Goal: Task Accomplishment & Management: Use online tool/utility

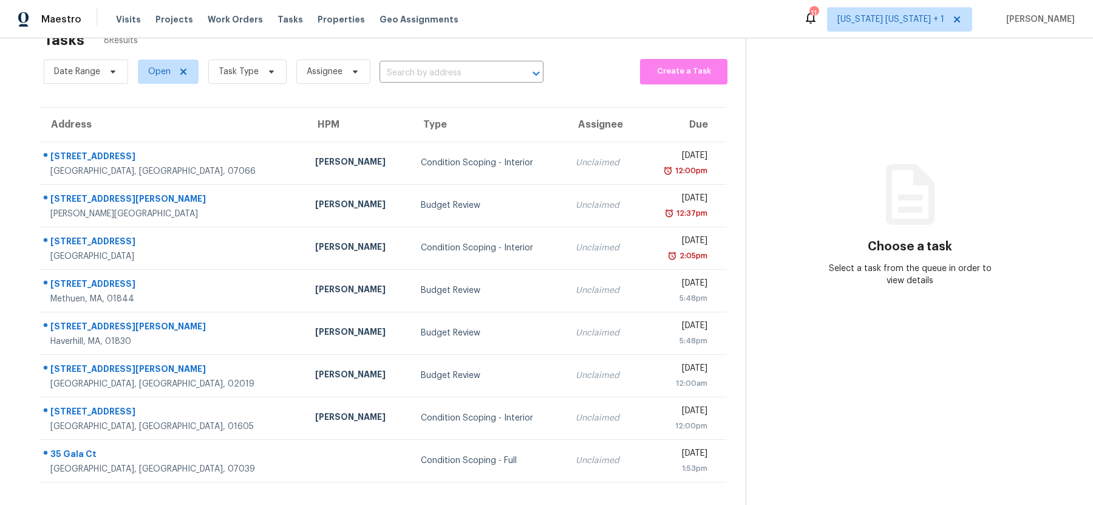
scroll to position [38, 0]
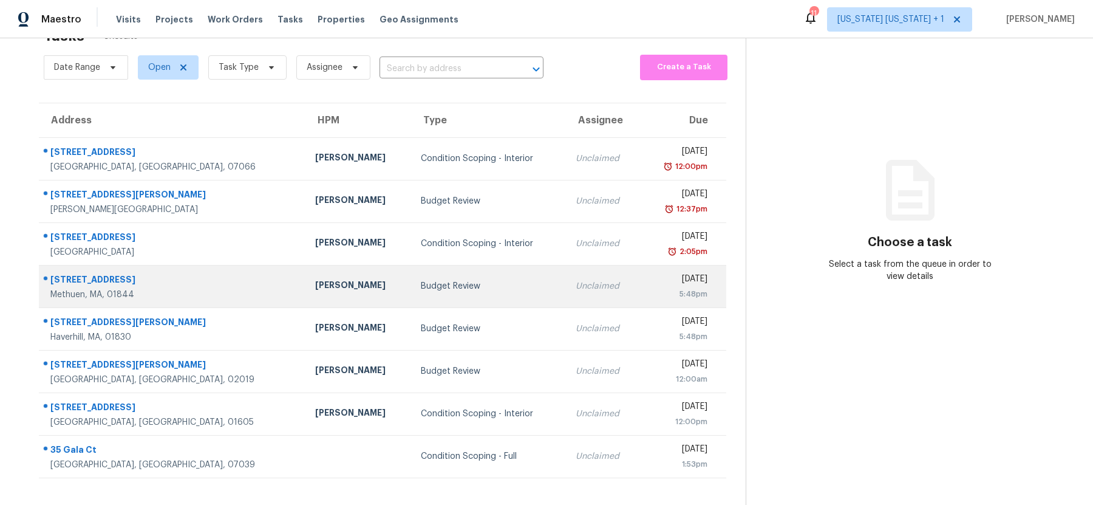
click at [415, 298] on td "Budget Review" at bounding box center [488, 286] width 155 height 43
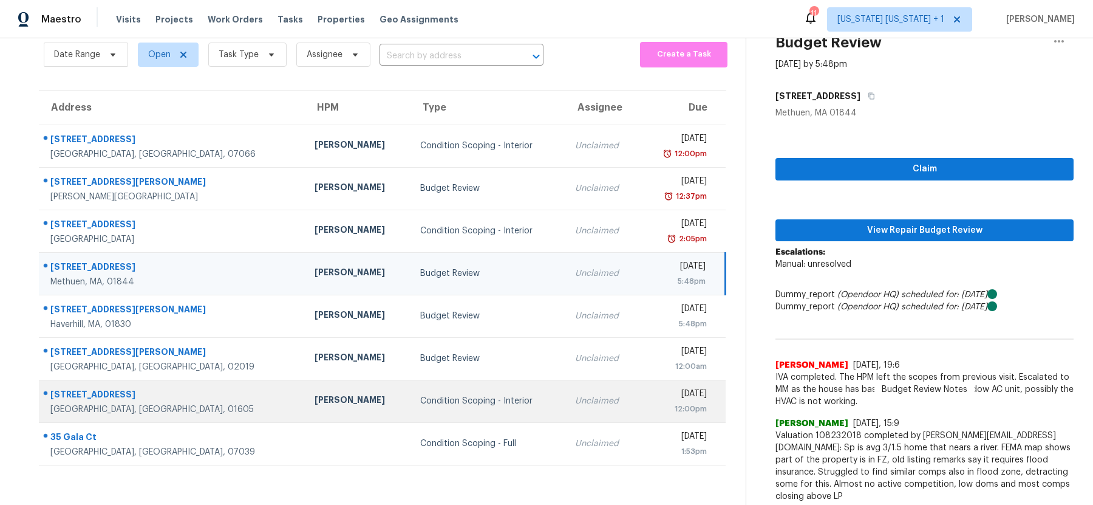
scroll to position [50, 0]
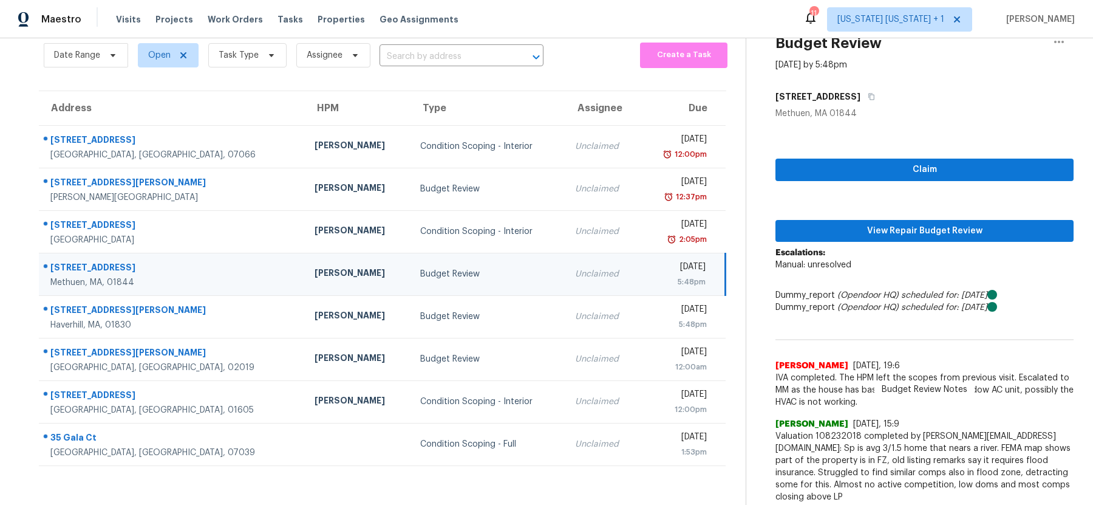
click at [445, 268] on div "Budget Review" at bounding box center [487, 274] width 135 height 12
click at [893, 240] on button "View Repair Budget Review" at bounding box center [924, 231] width 298 height 22
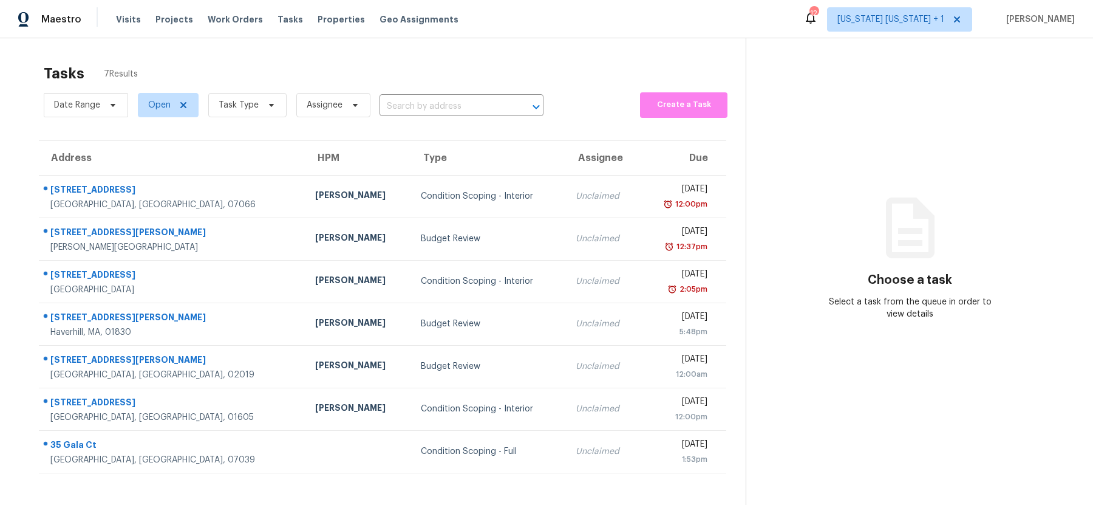
scroll to position [38, 0]
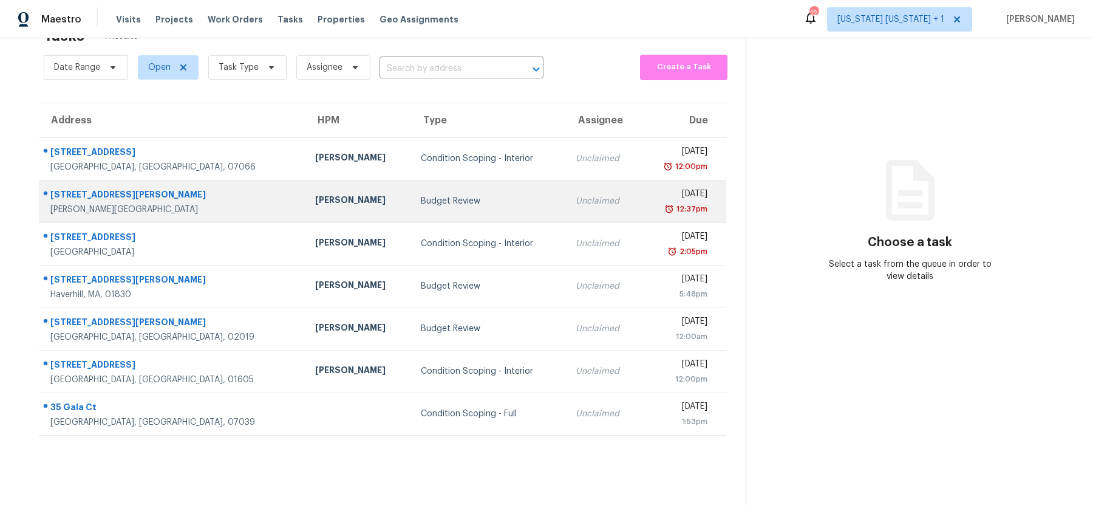
click at [454, 198] on div "Budget Review" at bounding box center [488, 201] width 135 height 12
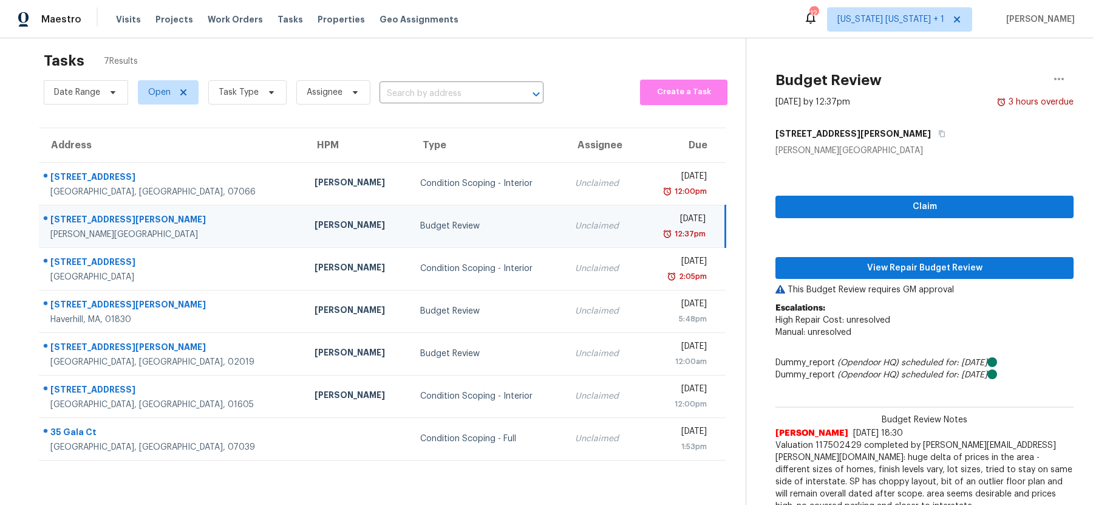
scroll to position [0, 0]
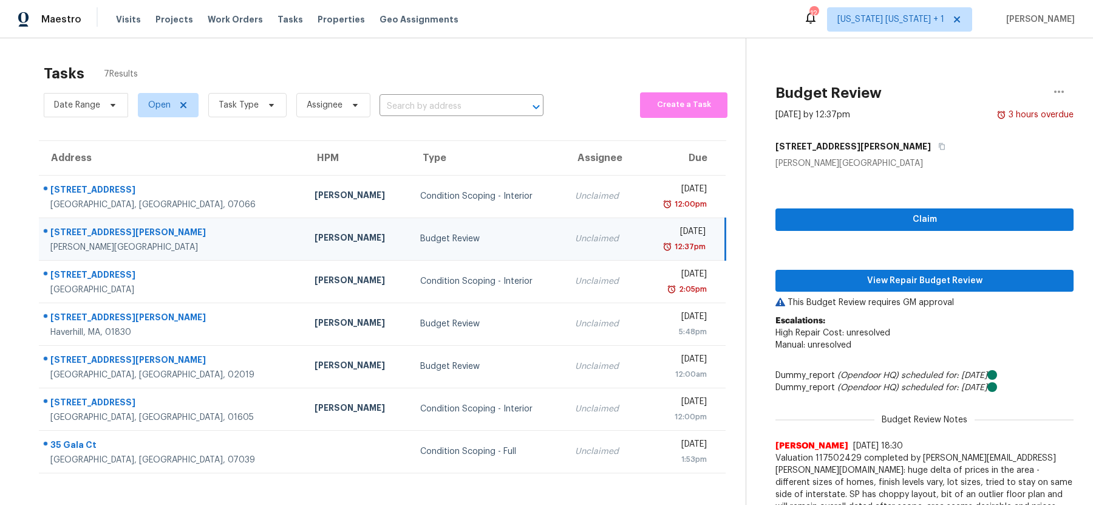
click at [464, 239] on div "Budget Review" at bounding box center [487, 239] width 135 height 12
click at [849, 287] on span "View Repair Budget Review" at bounding box center [924, 280] width 279 height 15
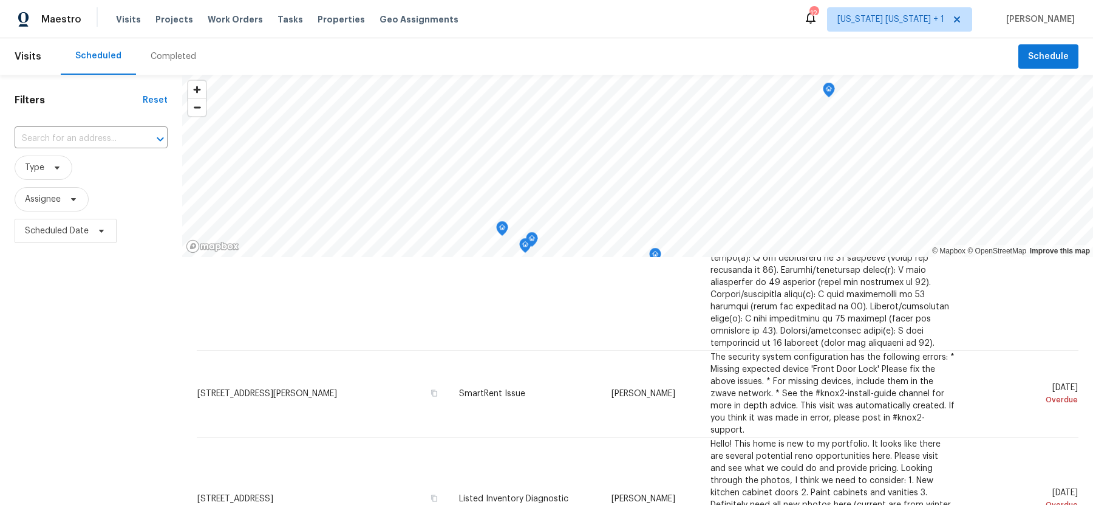
scroll to position [155, 0]
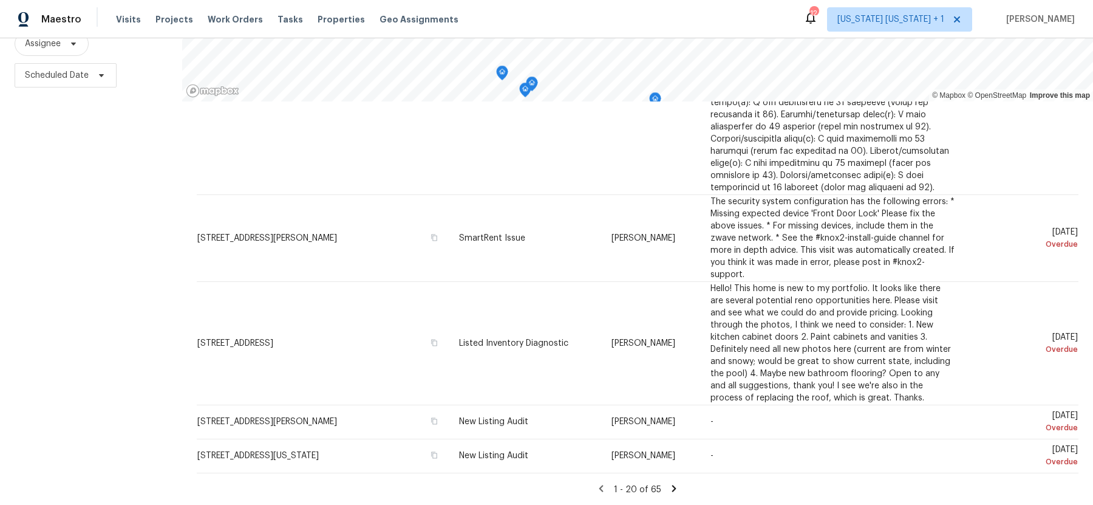
click at [676, 485] on icon at bounding box center [673, 488] width 11 height 11
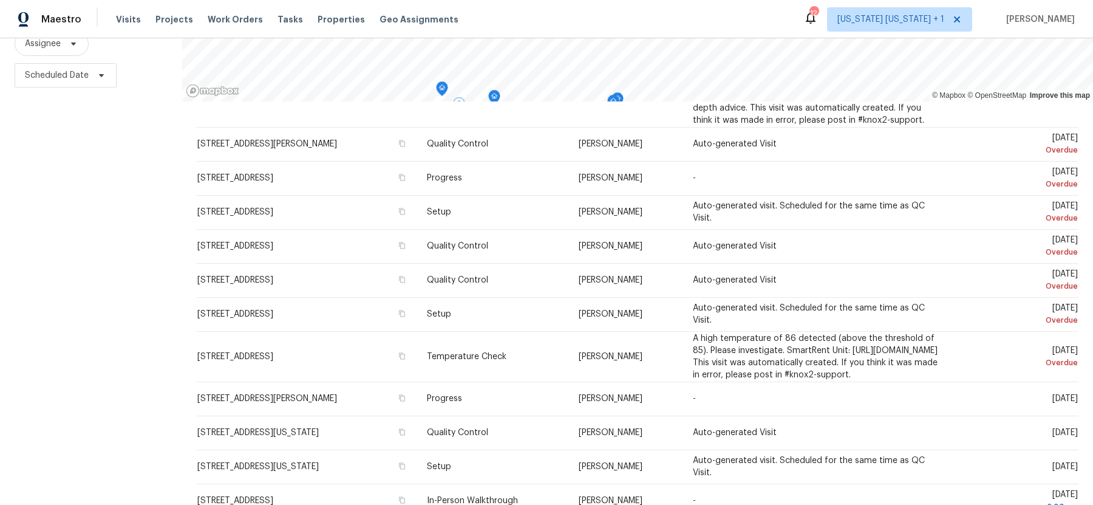
scroll to position [447, 0]
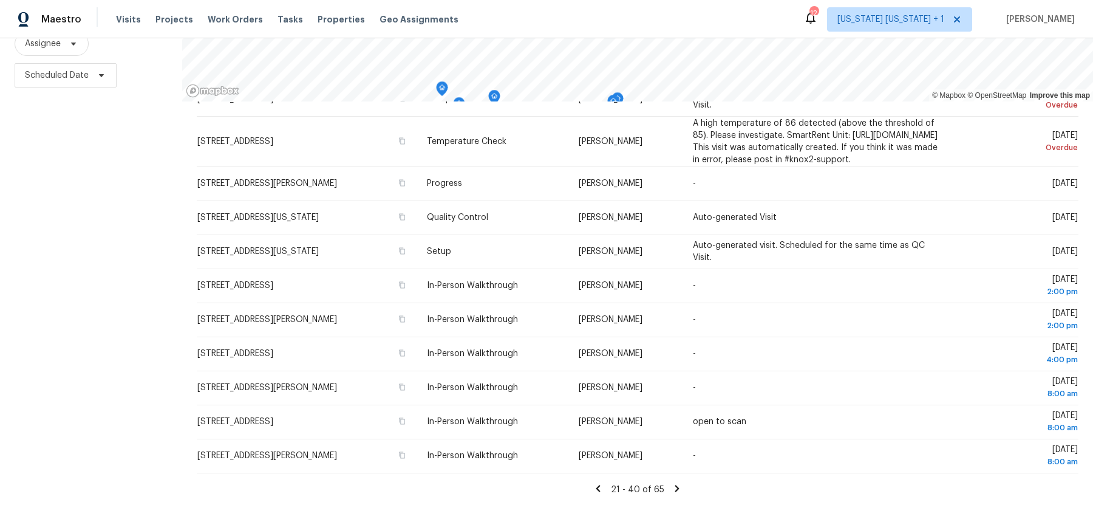
click at [675, 488] on icon at bounding box center [677, 488] width 4 height 7
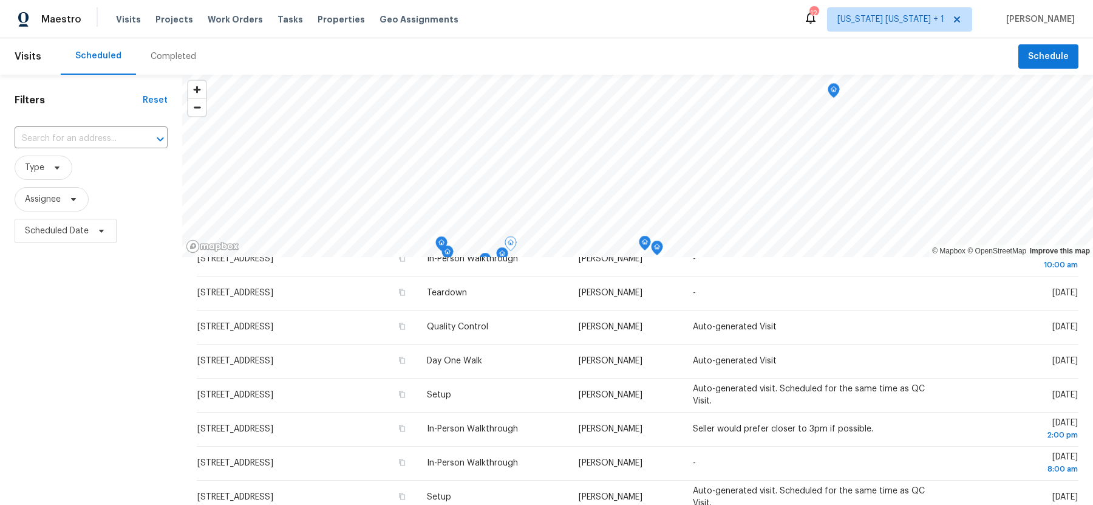
scroll to position [0, 0]
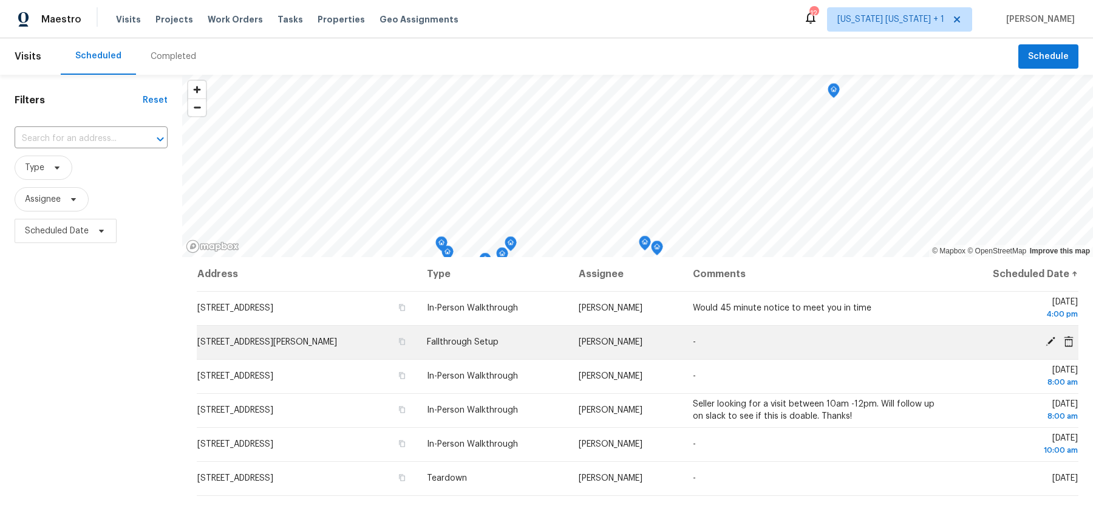
click at [1051, 337] on icon at bounding box center [1051, 341] width 10 height 10
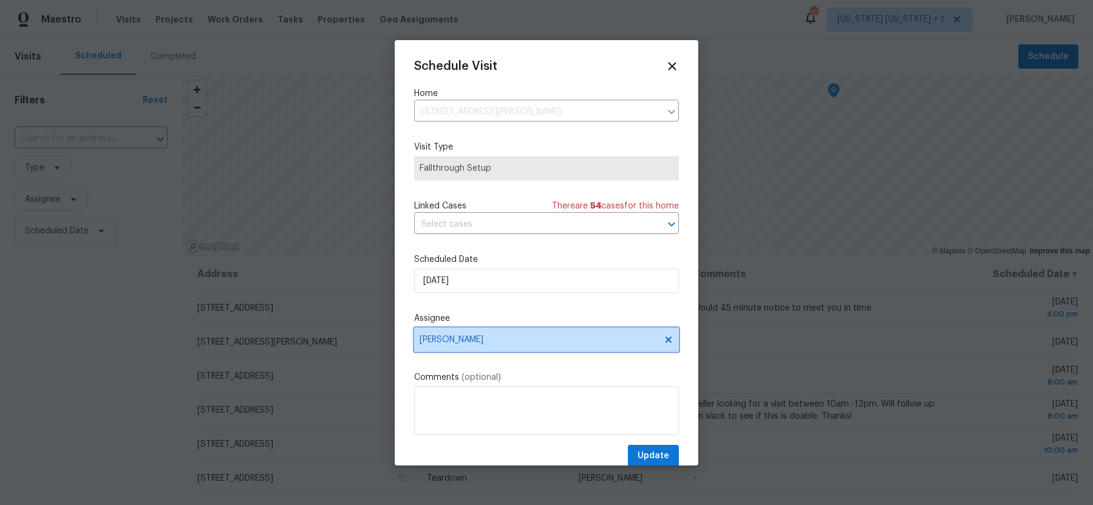
click at [497, 339] on span "[PERSON_NAME]" at bounding box center [539, 340] width 238 height 10
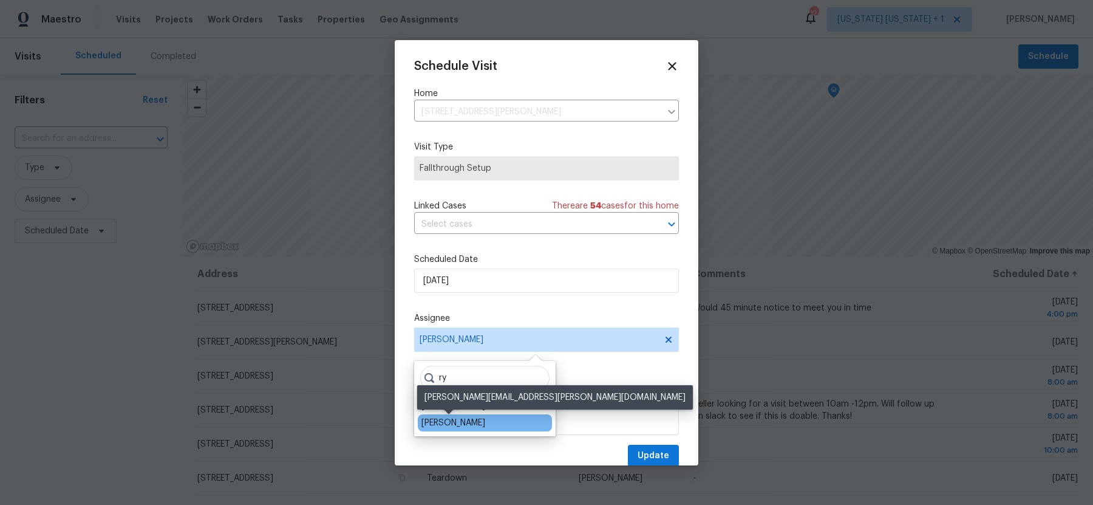
type input "ry"
click at [453, 421] on div "[PERSON_NAME]" at bounding box center [453, 423] width 64 height 12
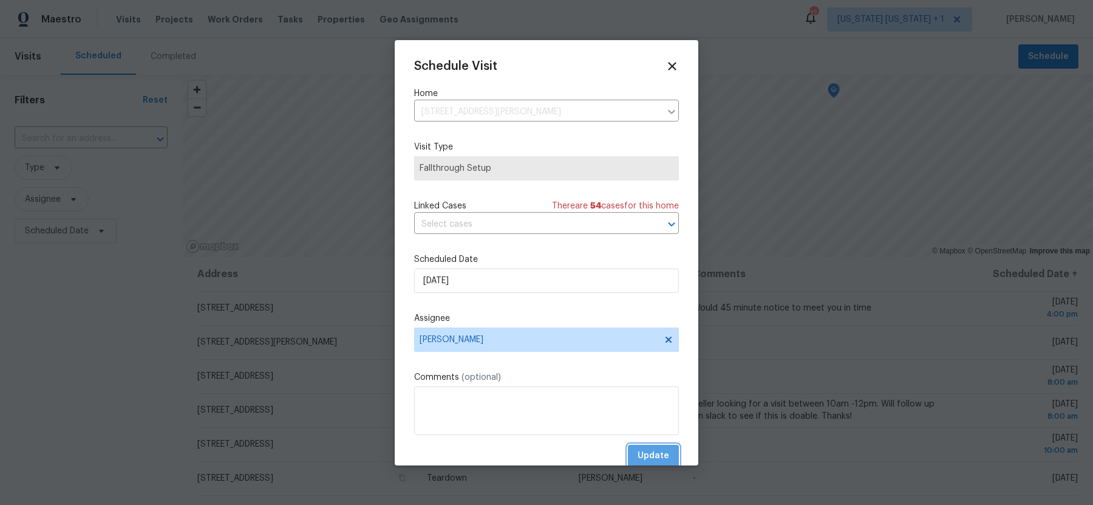
click at [646, 455] on span "Update" at bounding box center [654, 455] width 32 height 15
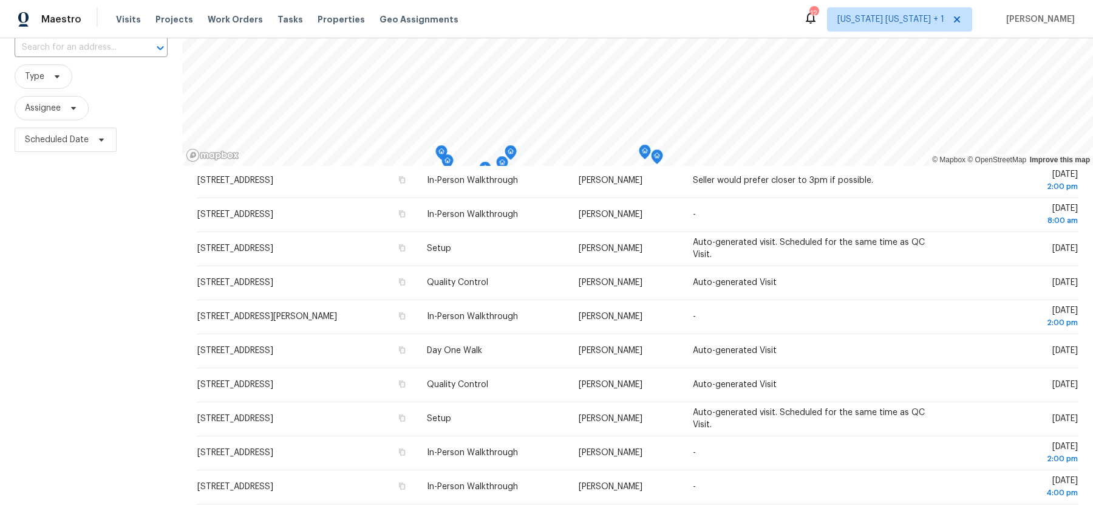
scroll to position [155, 0]
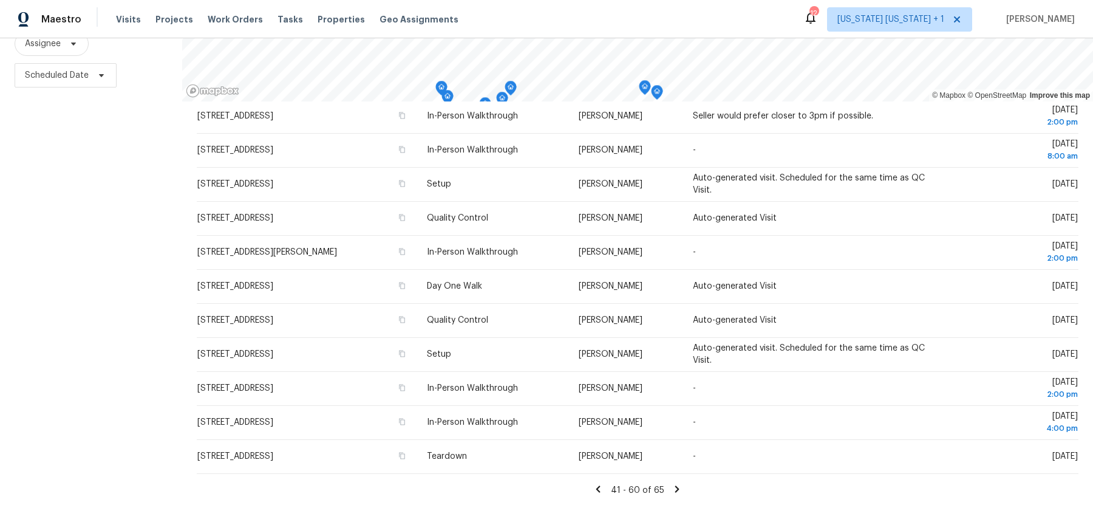
click at [677, 486] on icon at bounding box center [677, 488] width 11 height 11
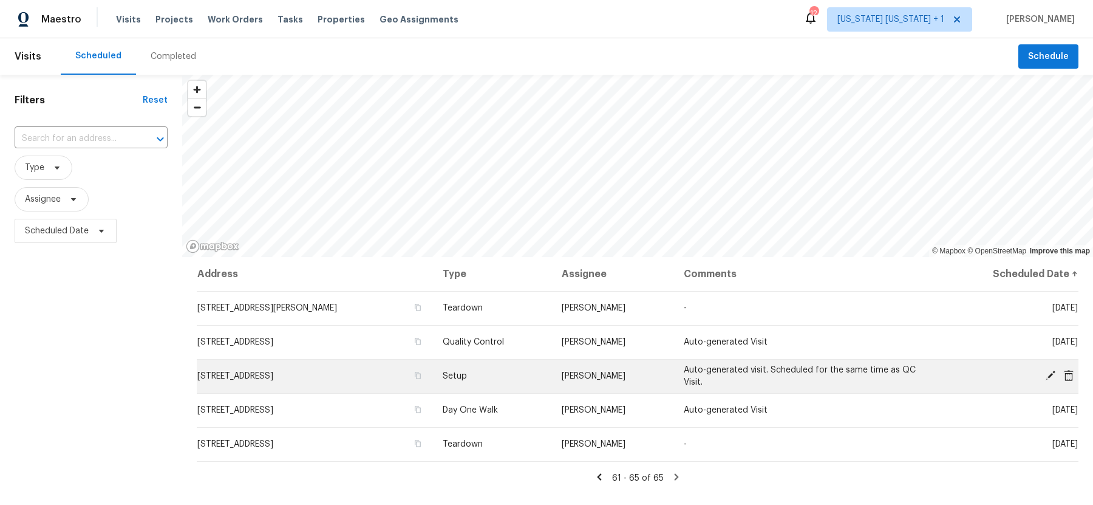
scroll to position [0, 0]
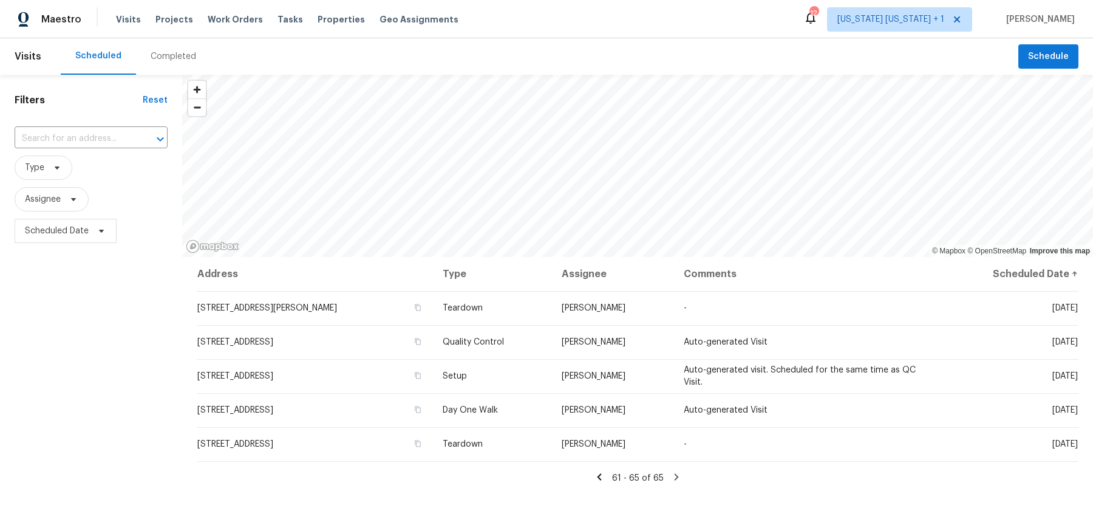
click at [101, 52] on div "Scheduled" at bounding box center [98, 56] width 46 height 12
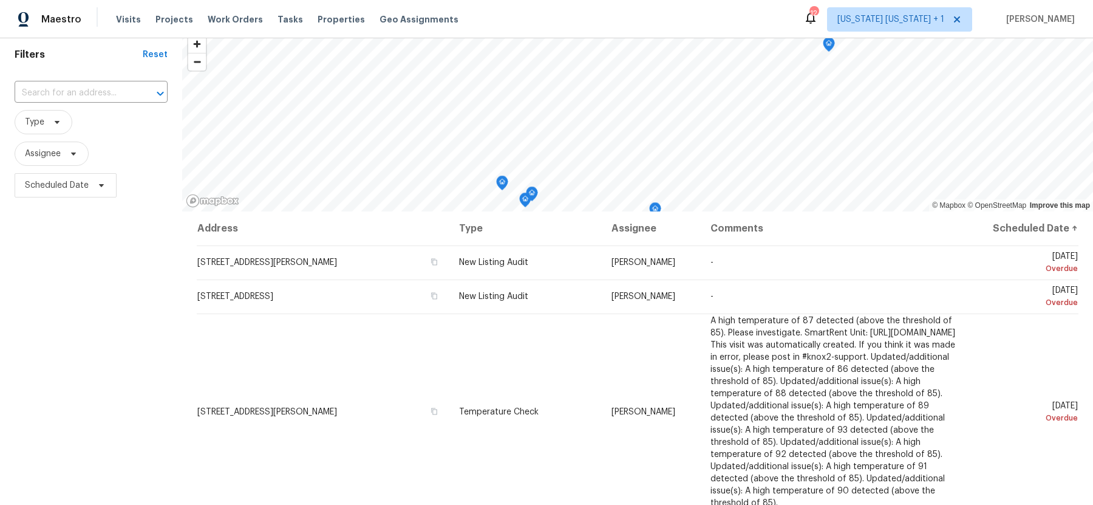
scroll to position [46, 0]
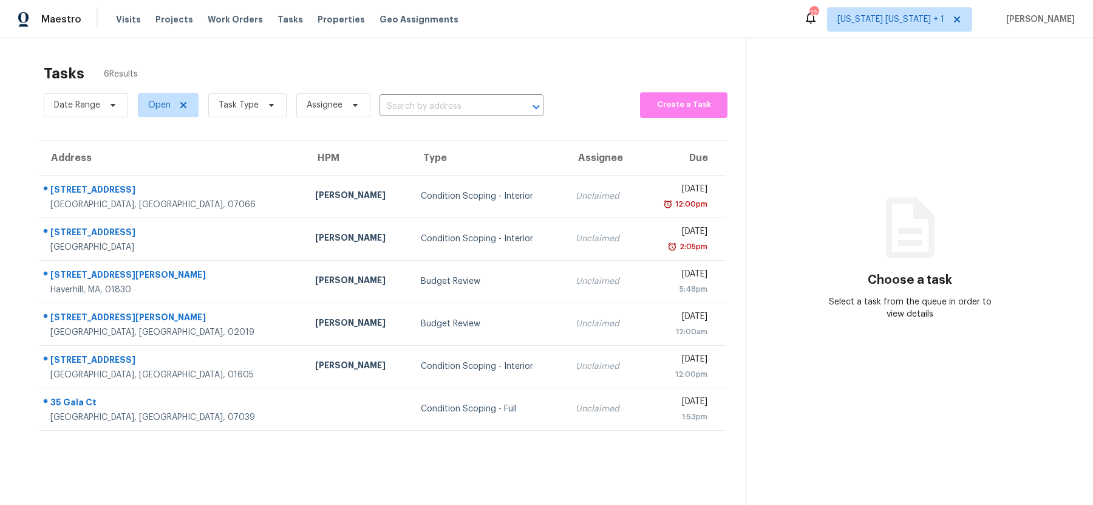
click at [367, 54] on div "Tasks 6 Results Date Range Open Task Type Assignee ​ Create a Task Address HPM …" at bounding box center [546, 290] width 1093 height 505
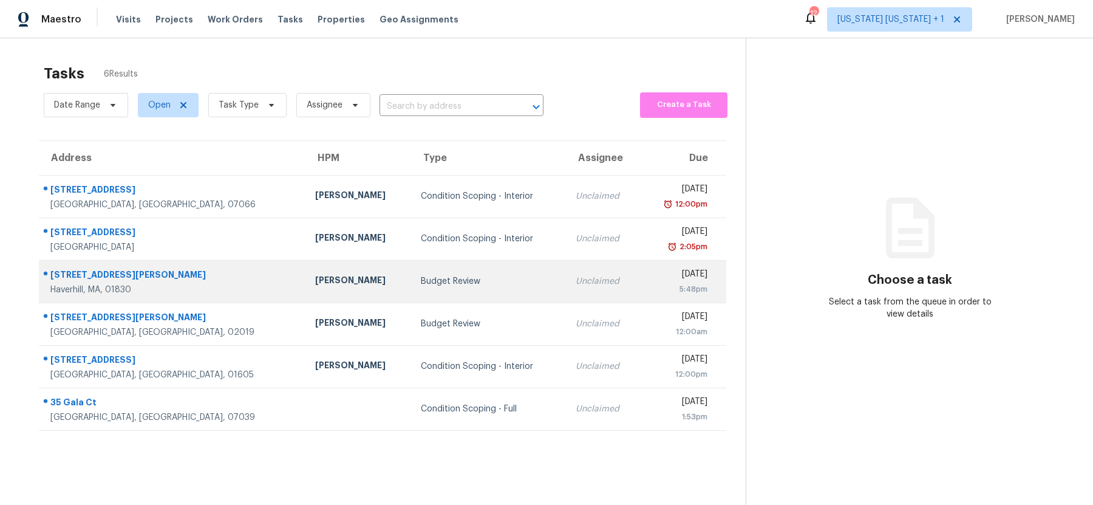
click at [421, 284] on div "Budget Review" at bounding box center [488, 281] width 135 height 12
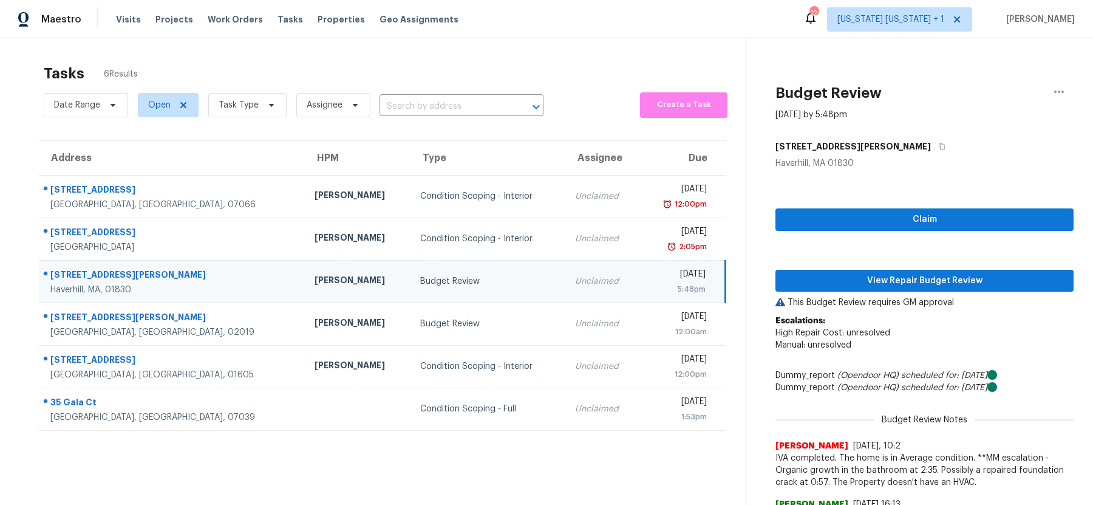
click at [410, 269] on td "Budget Review" at bounding box center [487, 281] width 155 height 43
click at [886, 281] on span "View Repair Budget Review" at bounding box center [924, 280] width 279 height 15
